Goal: Task Accomplishment & Management: Complete application form

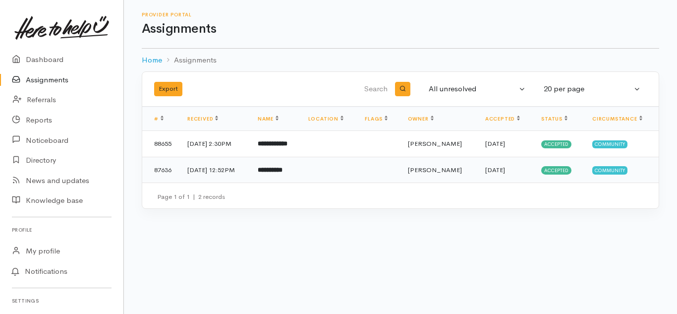
click at [551, 170] on span "Accepted" at bounding box center [556, 170] width 30 height 8
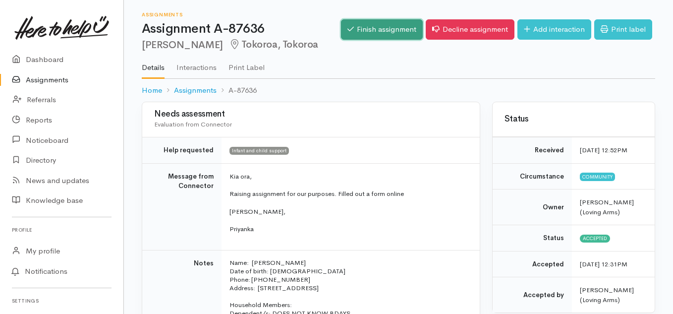
click at [376, 26] on link "Finish assignment" at bounding box center [382, 29] width 82 height 20
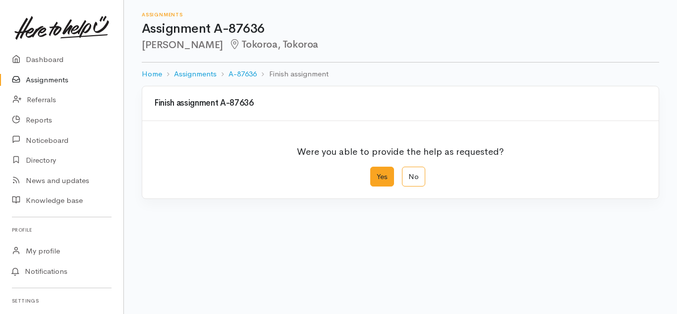
click at [376, 178] on label "Yes" at bounding box center [382, 176] width 24 height 20
click at [376, 173] on input "Yes" at bounding box center [373, 169] width 6 height 6
radio input "true"
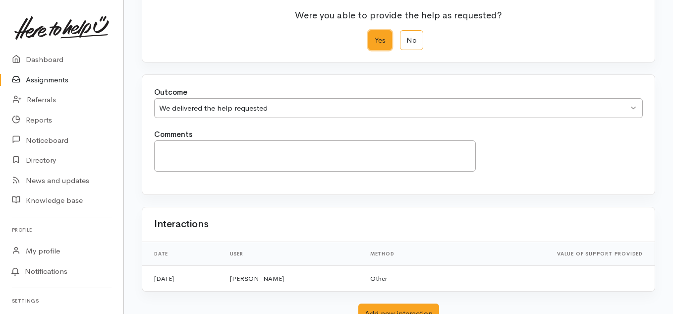
scroll to position [215, 0]
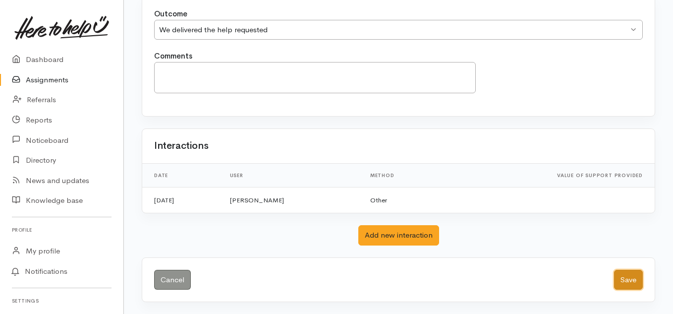
click at [628, 284] on button "Save" at bounding box center [628, 280] width 29 height 20
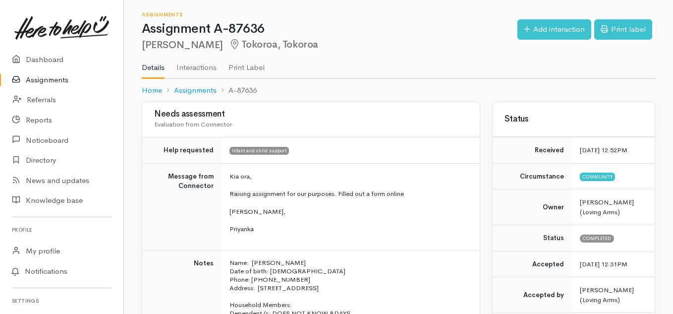
click at [55, 77] on link "Assignments" at bounding box center [61, 80] width 123 height 20
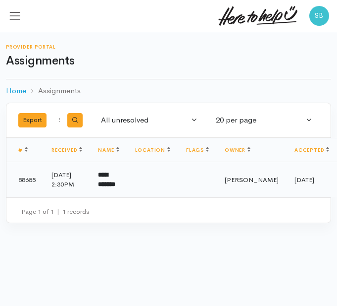
click at [155, 197] on td at bounding box center [152, 180] width 51 height 36
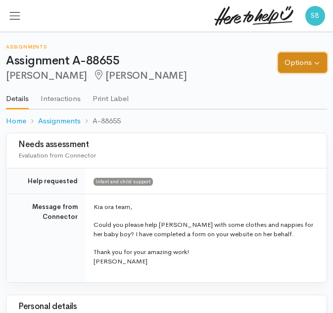
click at [297, 58] on button "Options" at bounding box center [302, 63] width 49 height 20
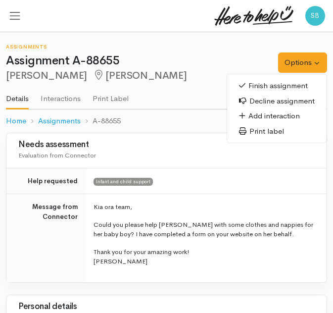
click at [262, 86] on link "Finish assignment" at bounding box center [277, 85] width 100 height 15
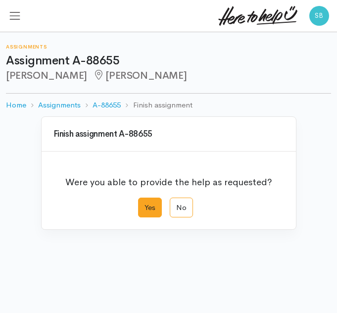
click at [147, 207] on label "Yes" at bounding box center [150, 208] width 24 height 20
click at [145, 204] on input "Yes" at bounding box center [141, 201] width 6 height 6
radio input "true"
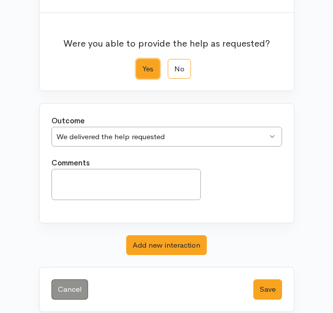
scroll to position [150, 0]
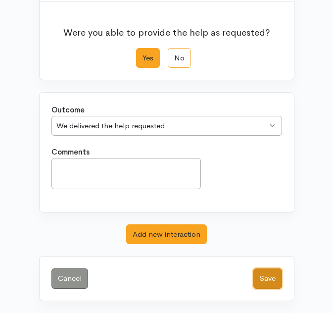
click at [267, 282] on button "Save" at bounding box center [268, 279] width 29 height 20
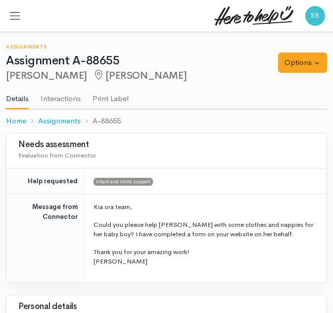
click at [165, 114] on ol "Home Assignments A-88655" at bounding box center [167, 121] width 322 height 23
